Goal: Information Seeking & Learning: Learn about a topic

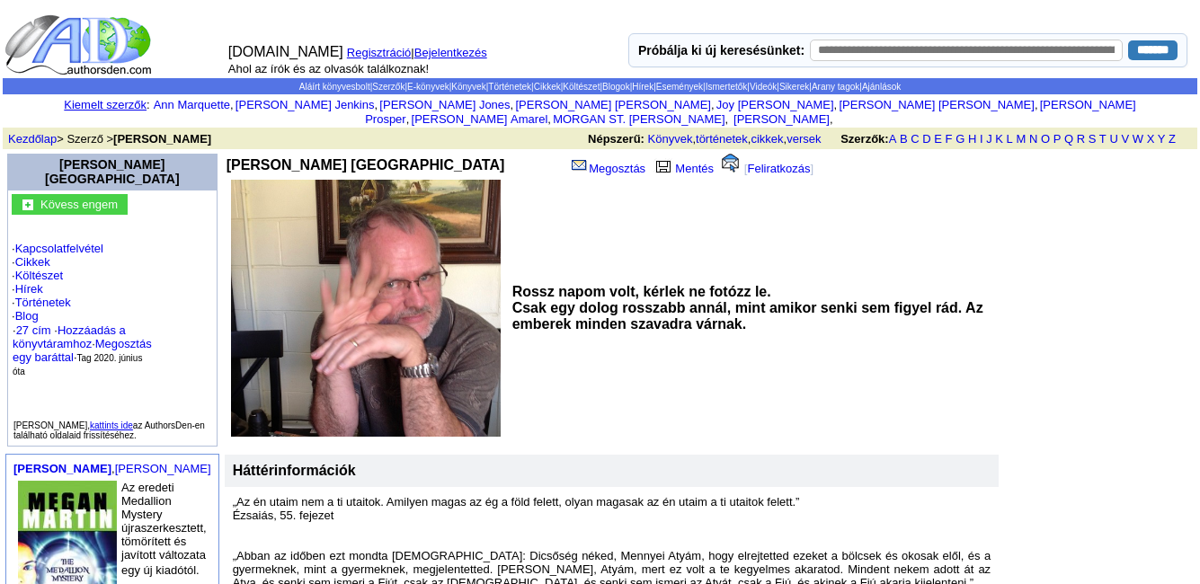
scroll to position [90, 0]
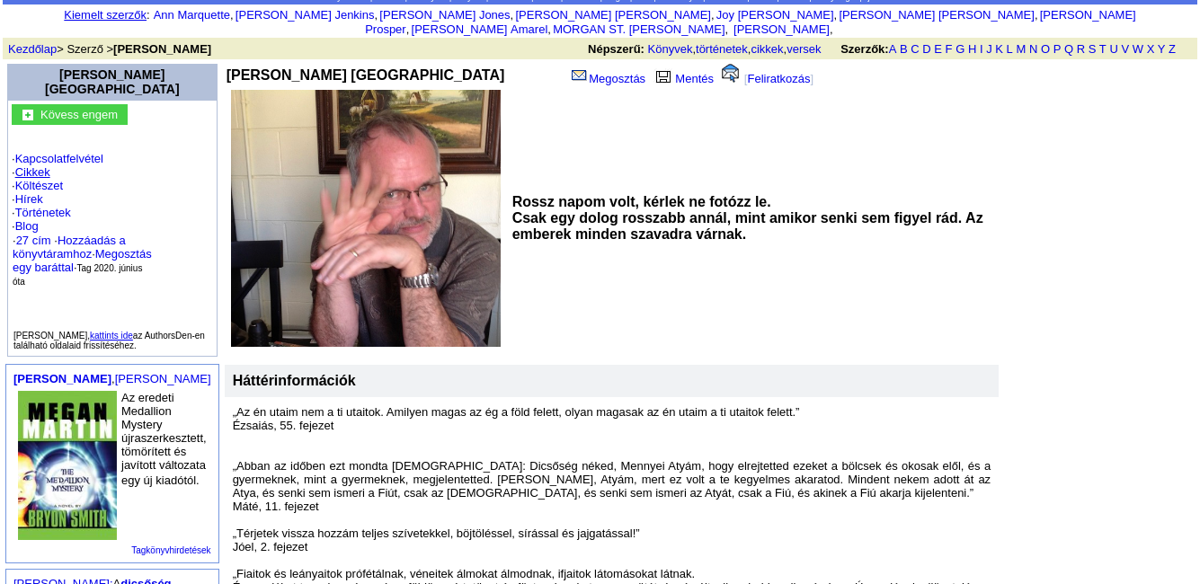
click at [42, 165] on font "Cikkek" at bounding box center [32, 171] width 35 height 13
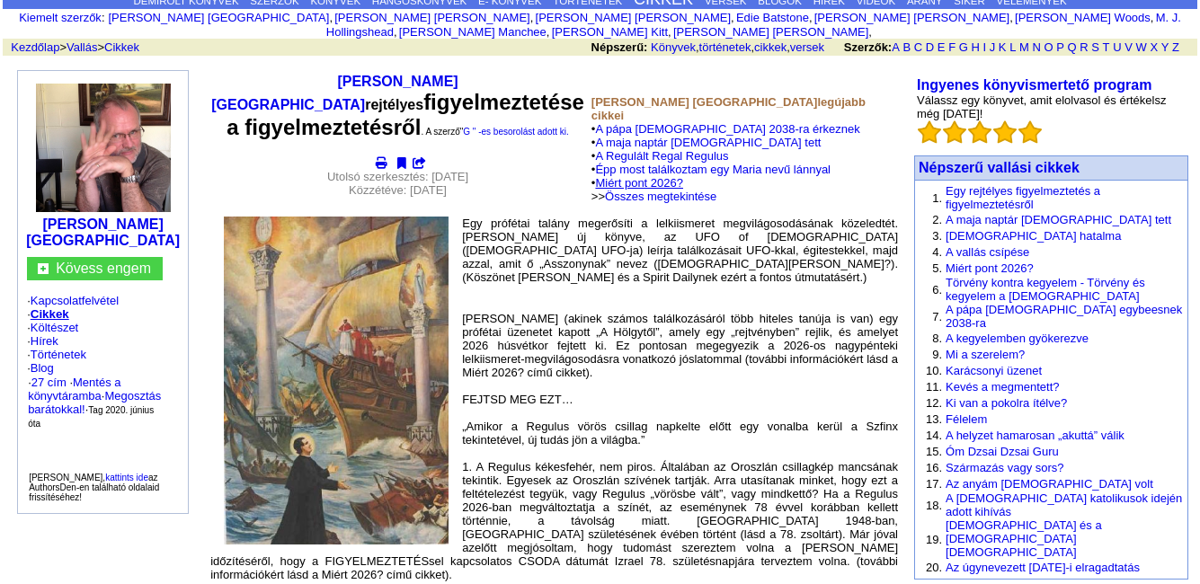
scroll to position [90, 0]
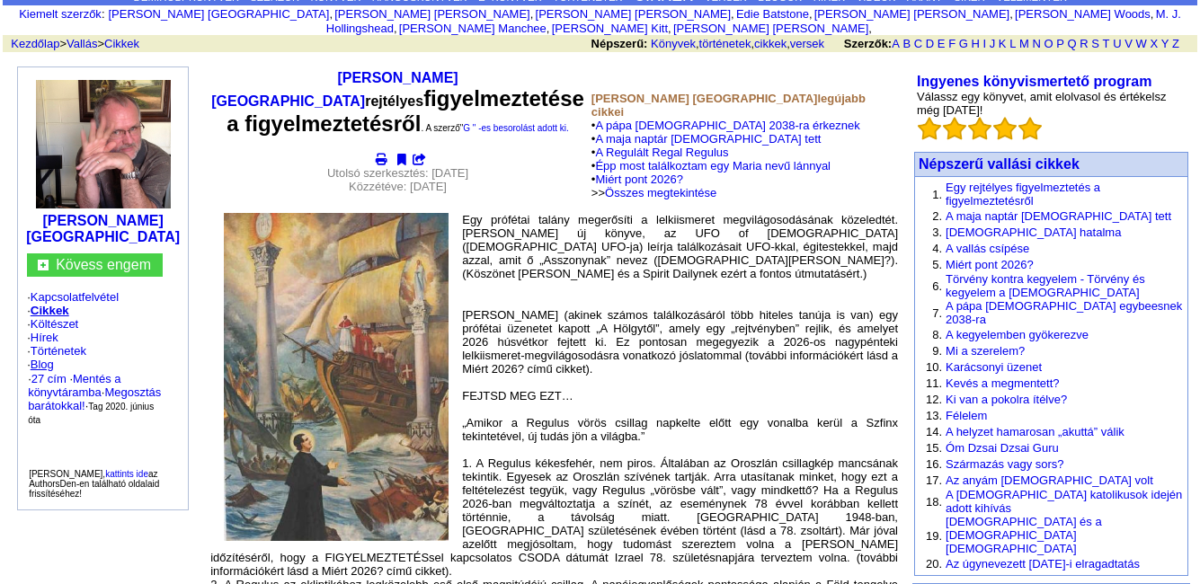
click at [54, 358] on font "Blog" at bounding box center [42, 364] width 23 height 13
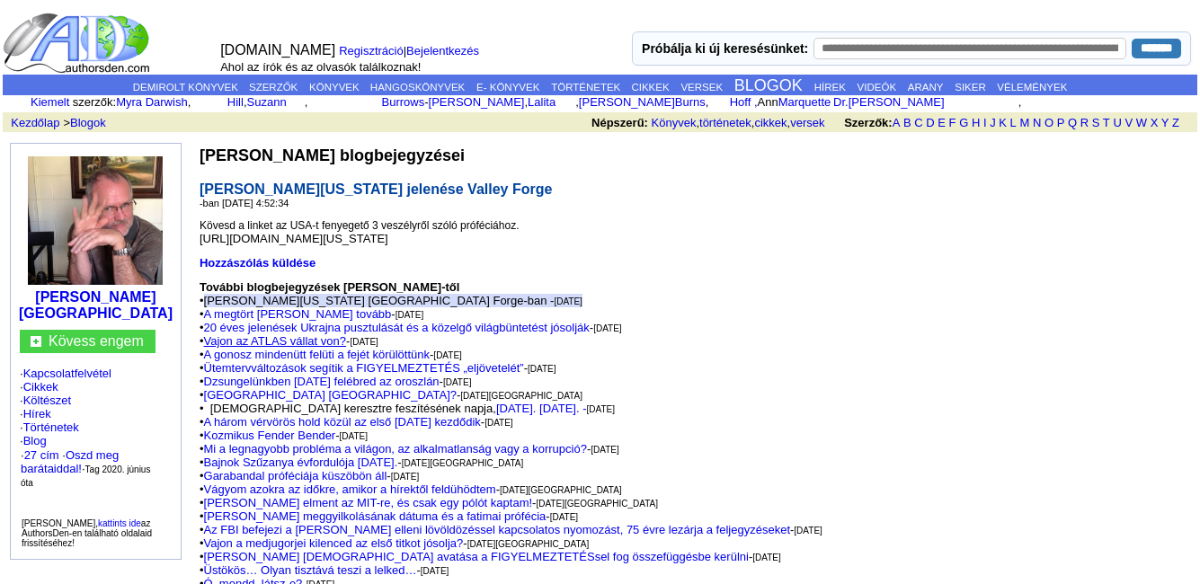
click at [306, 340] on font "Vajon az ATLAS vállat von?" at bounding box center [275, 340] width 143 height 13
